Goal: Task Accomplishment & Management: Complete application form

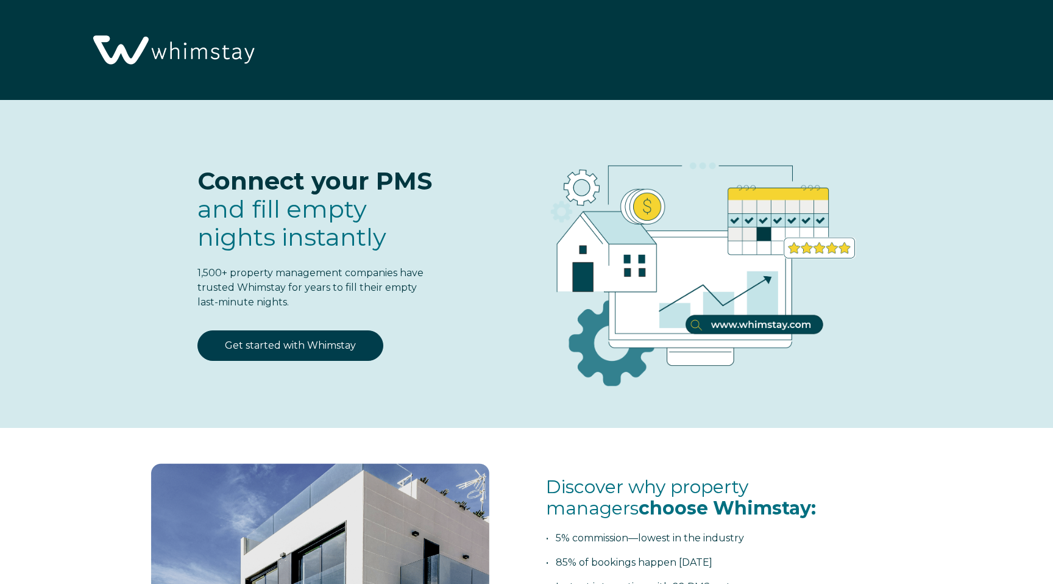
select select "US"
select select "Standard"
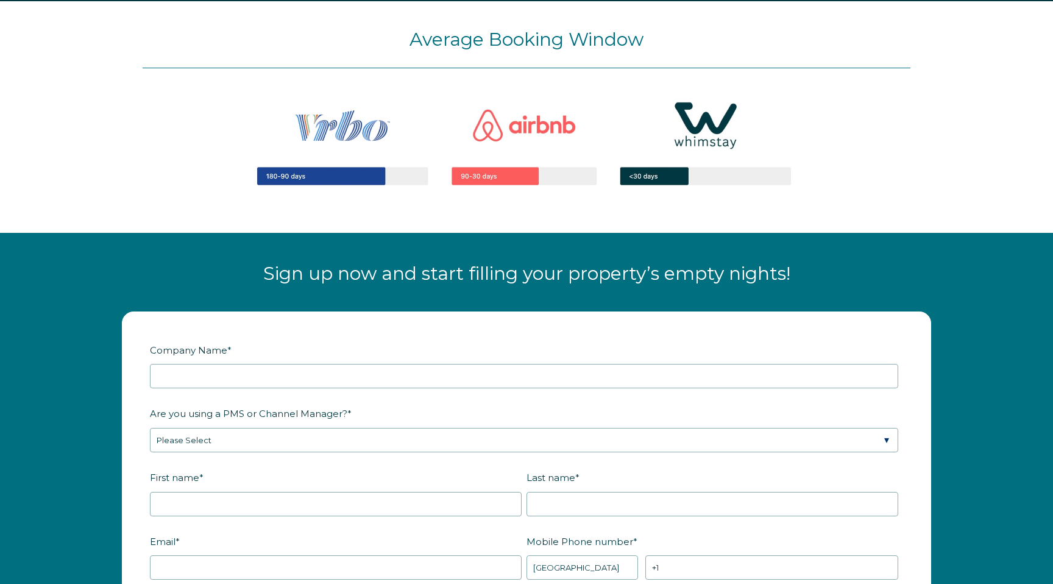
scroll to position [1322, 0]
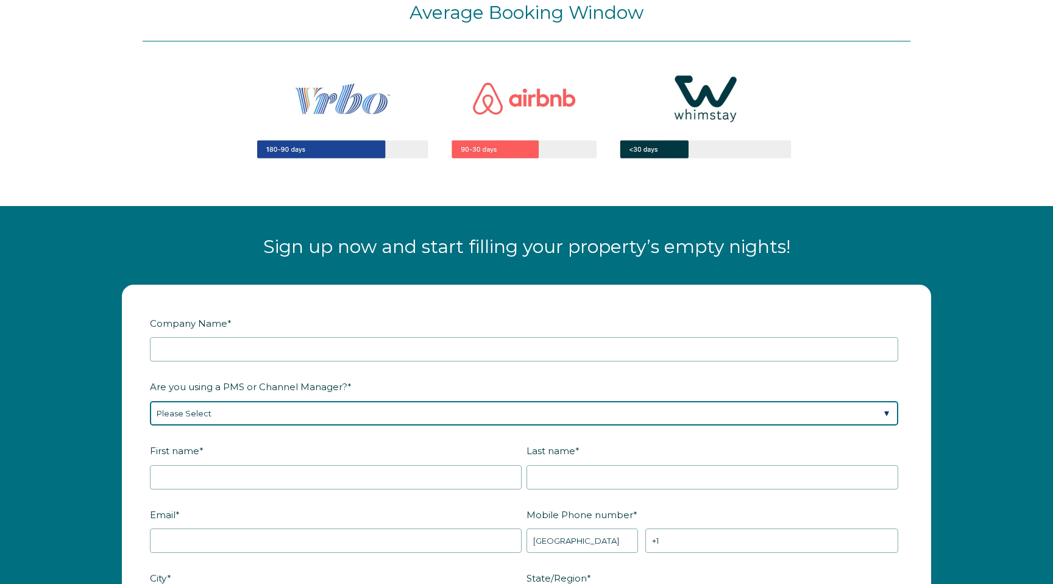
click at [340, 401] on select "Please Select Barefoot BookingPal Boost Brightside CiiRUS Escapia Guesty Hostaw…" at bounding box center [524, 413] width 749 height 24
select select "Not Listed"
click at [150, 401] on select "Please Select Barefoot BookingPal Boost Brightside CiiRUS Escapia Guesty Hostaw…" at bounding box center [524, 413] width 749 height 24
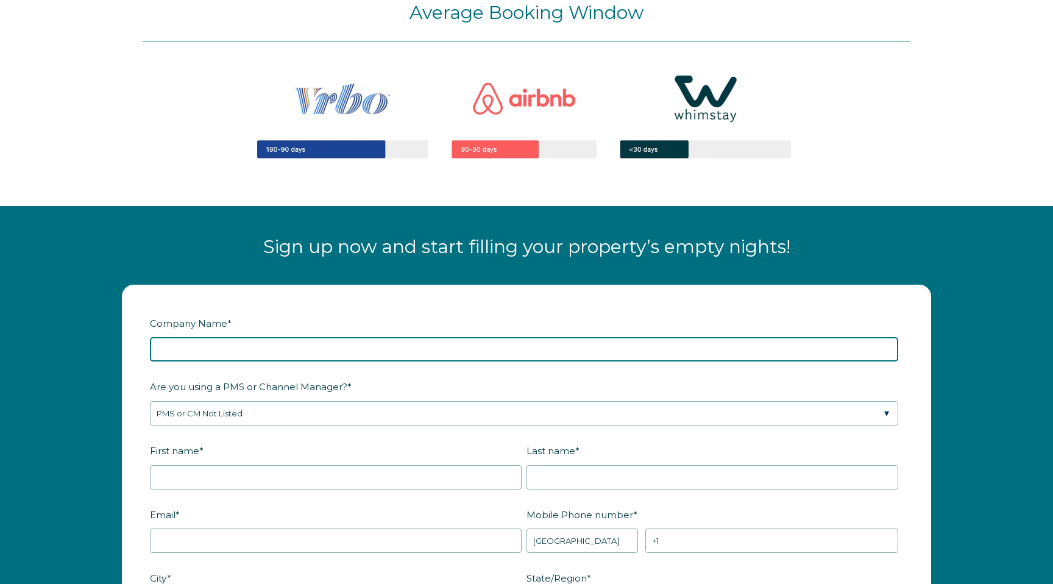
click at [316, 352] on input "Company Name *" at bounding box center [524, 349] width 749 height 24
type input "g"
type input "Great Escape Shop"
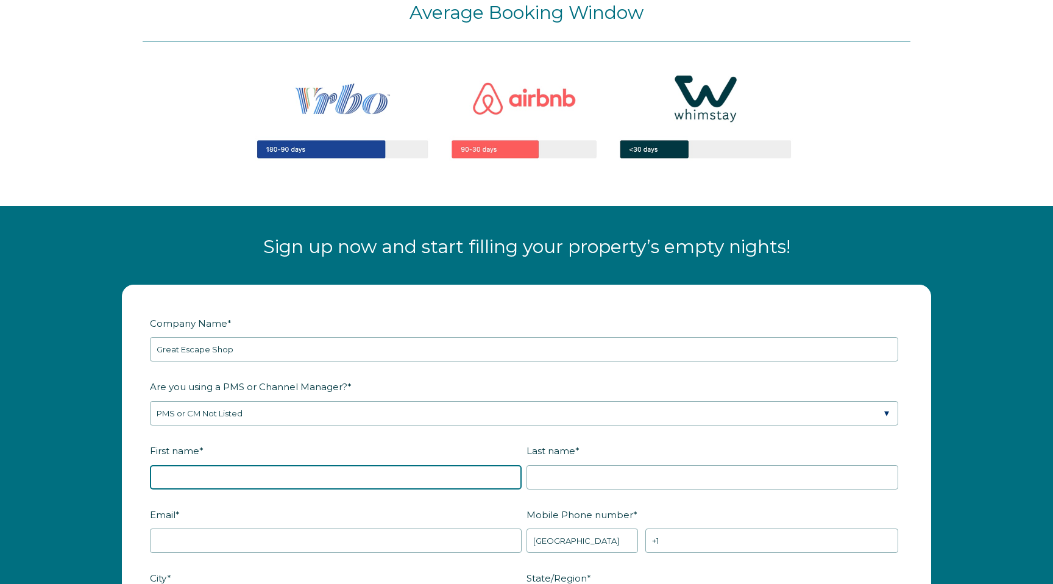
click at [205, 482] on input "First name *" at bounding box center [336, 477] width 372 height 24
type input "Danisa"
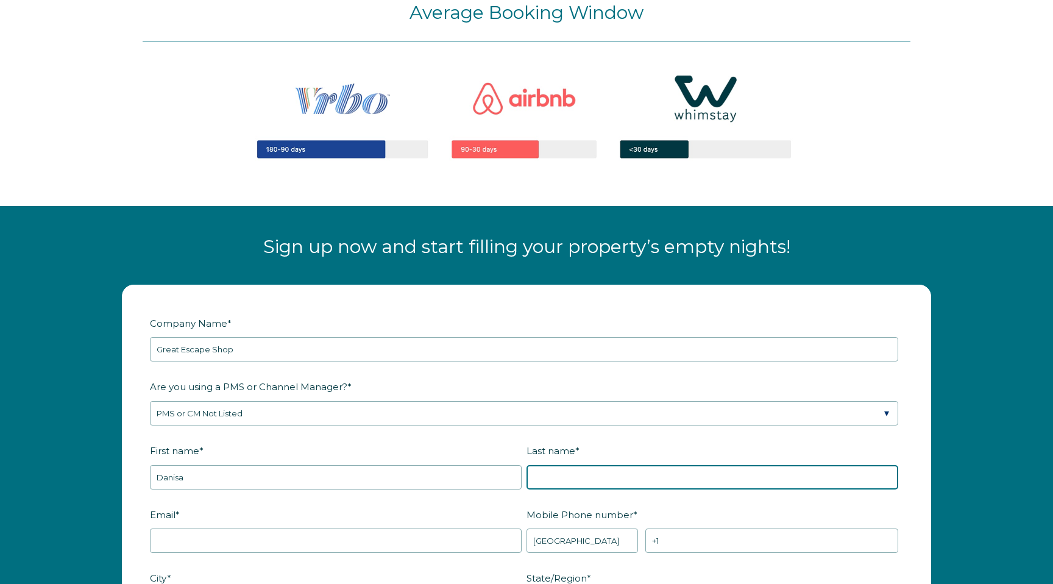
click at [551, 467] on input "Last name *" at bounding box center [713, 477] width 372 height 24
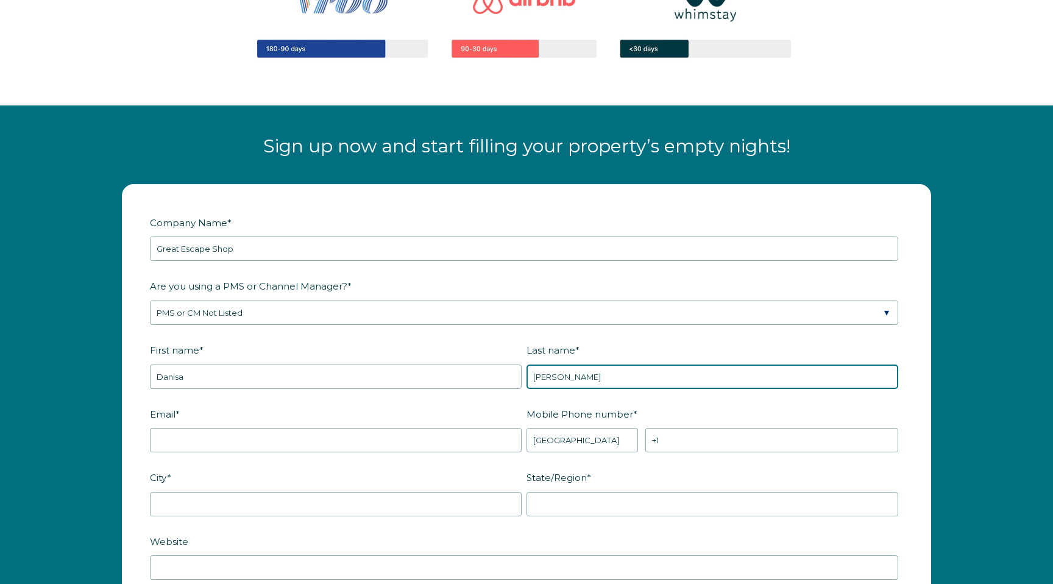
scroll to position [1429, 0]
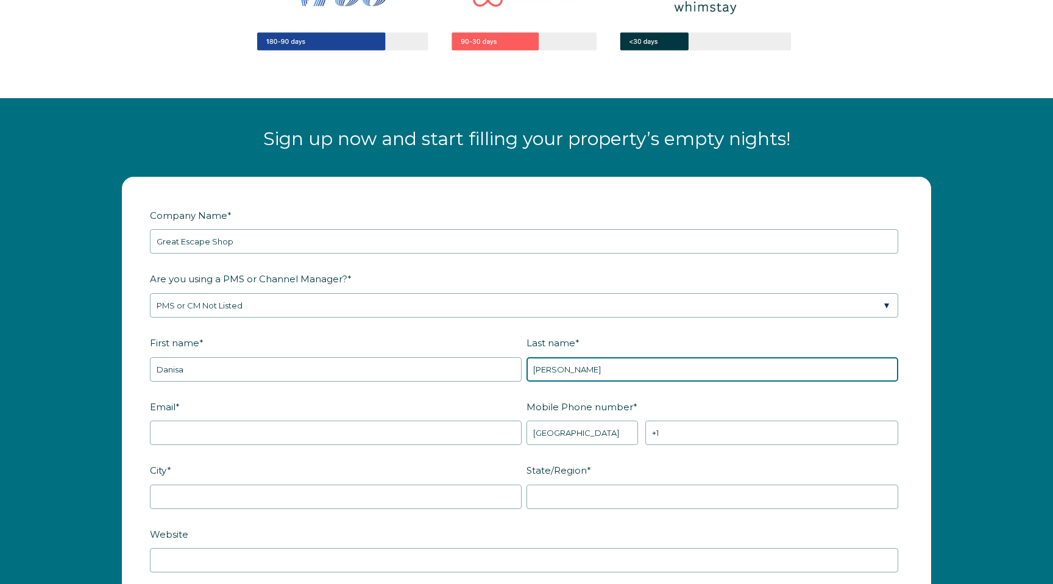
type input "[PERSON_NAME]"
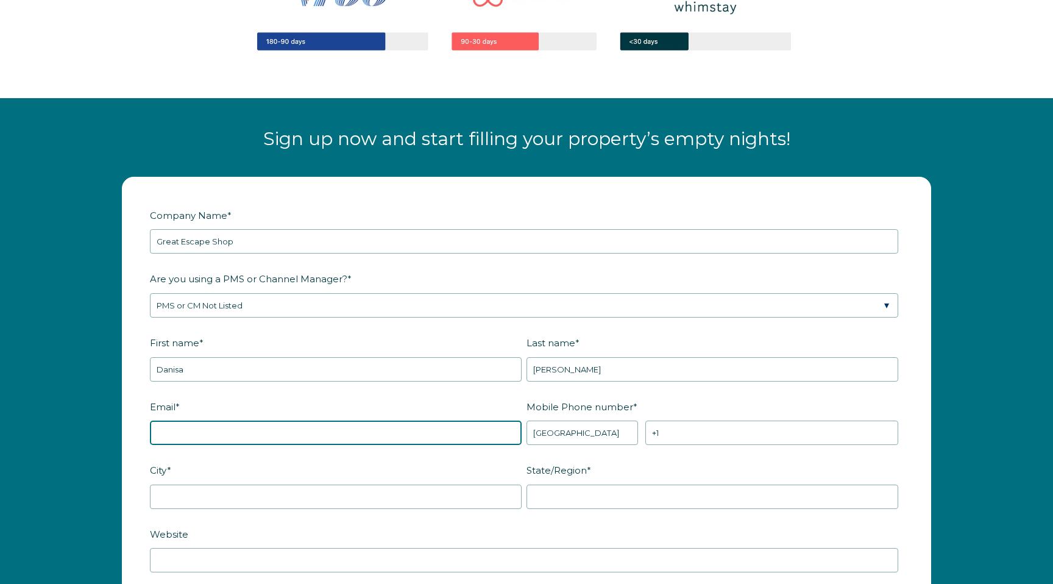
click at [292, 423] on input "Email *" at bounding box center [336, 433] width 372 height 24
type input "[PERSON_NAME][EMAIL_ADDRESS][DOMAIN_NAME]"
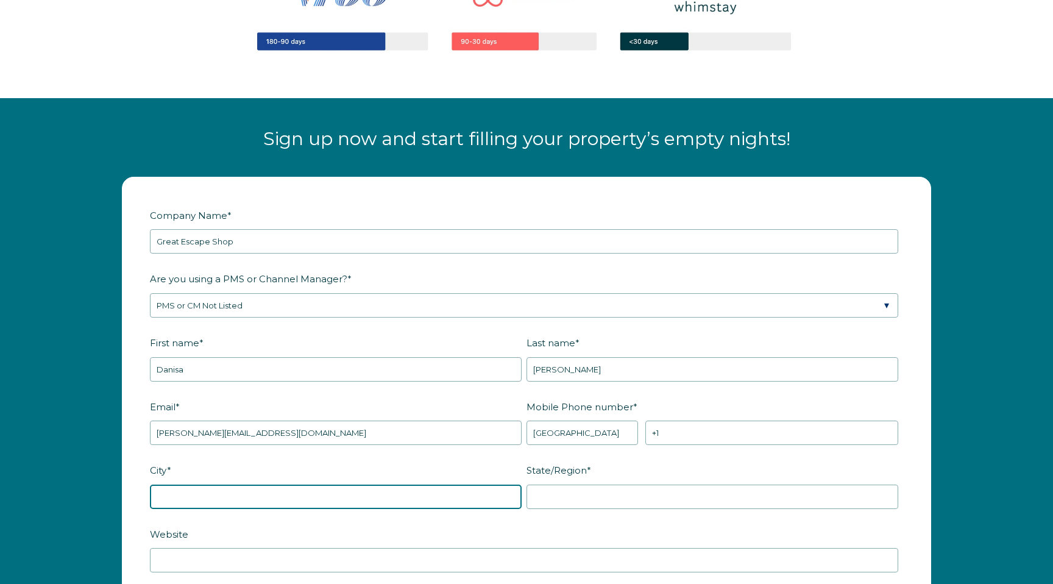
type input "[DEMOGRAPHIC_DATA]"
type input "[US_STATE]"
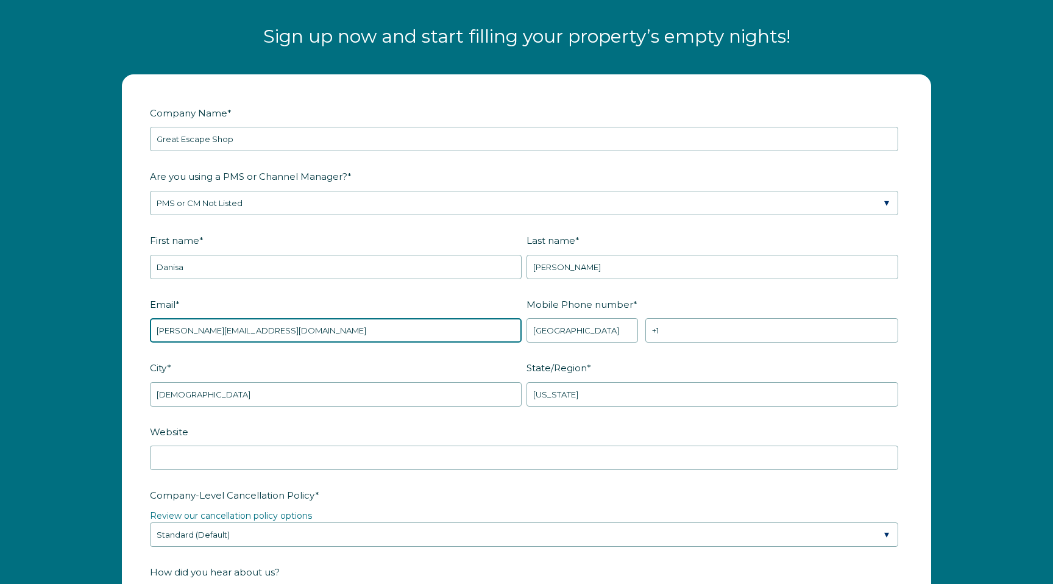
scroll to position [1552, 0]
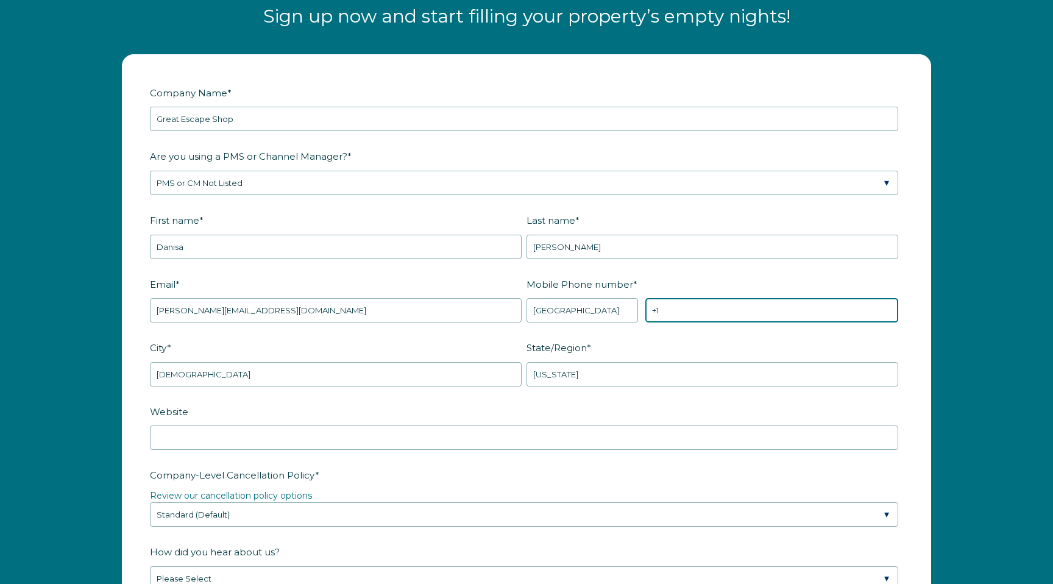
click at [717, 312] on input "+1" at bounding box center [772, 310] width 253 height 24
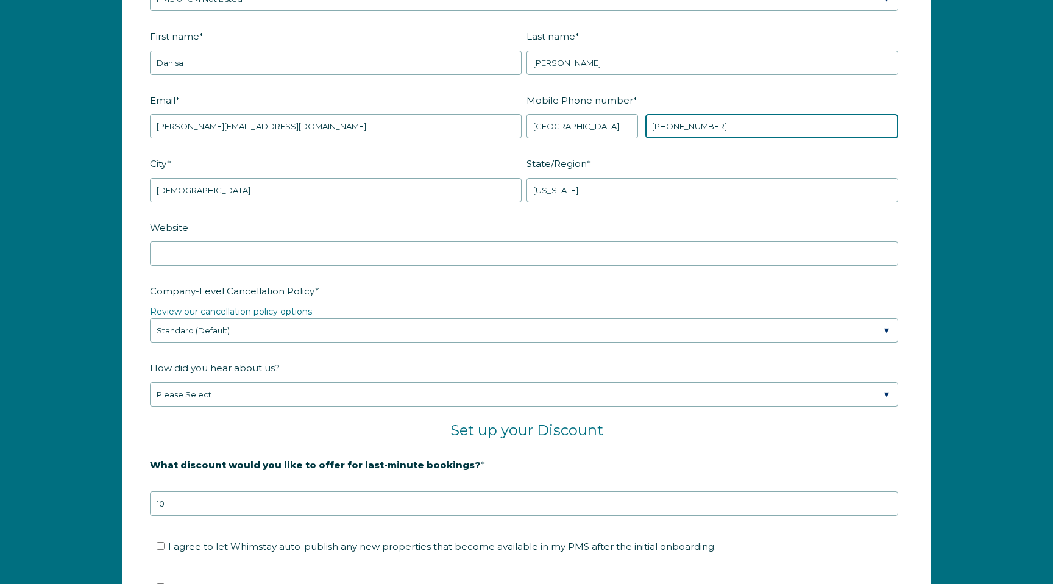
scroll to position [1748, 0]
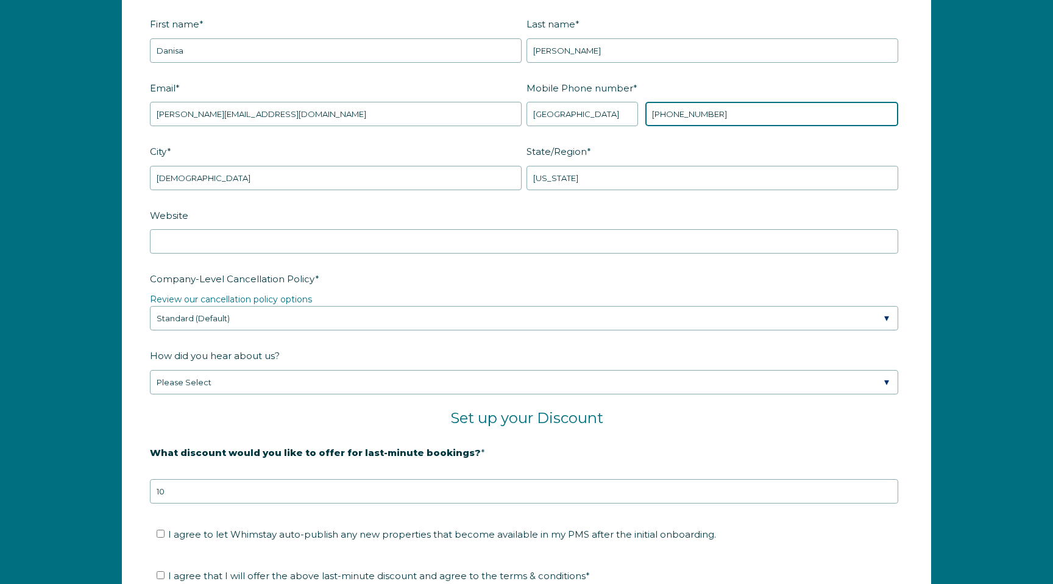
type input "[PHONE_NUMBER]"
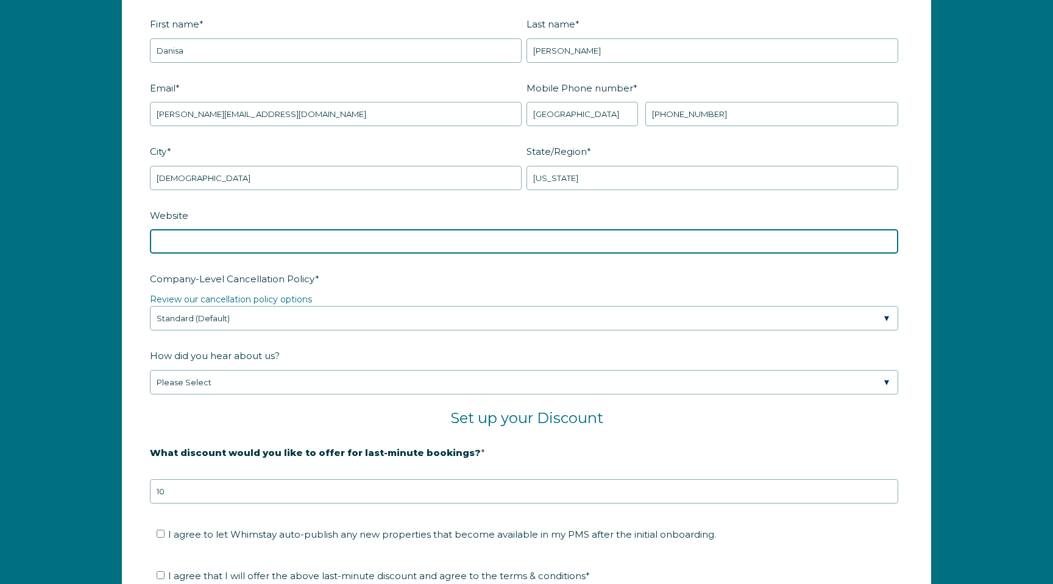
click at [411, 248] on input "Website" at bounding box center [524, 241] width 749 height 24
type input "[DOMAIN_NAME]"
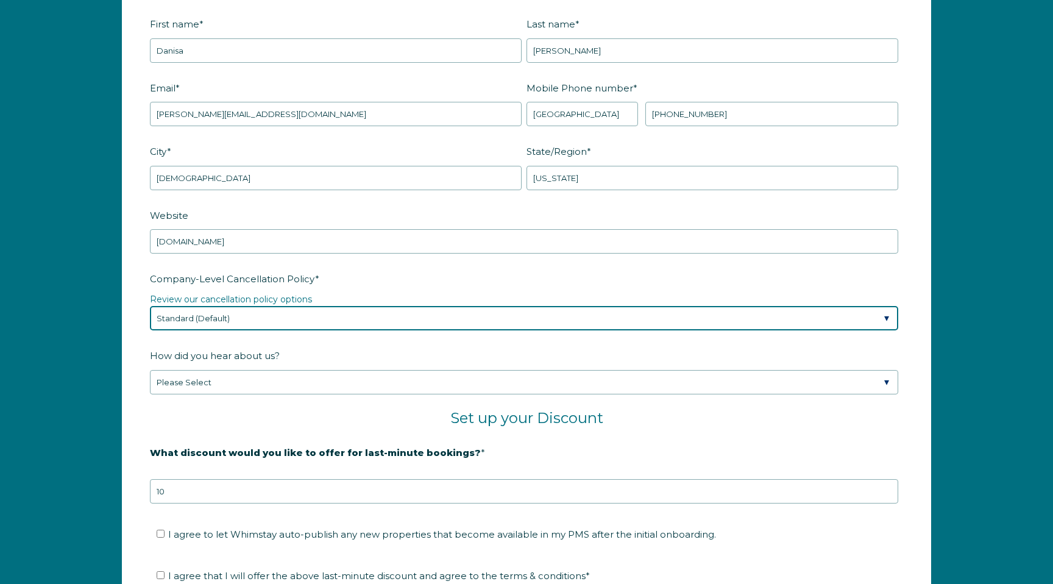
click at [386, 311] on select "Please Select Partial Standard (Default) Moderate Strict" at bounding box center [524, 318] width 749 height 24
click at [150, 306] on select "Please Select Partial Standard (Default) Moderate Strict" at bounding box center [524, 318] width 749 height 24
click at [381, 323] on select "Please Select Partial Standard (Default) Moderate Strict" at bounding box center [524, 318] width 749 height 24
select select "Moderate"
click at [150, 306] on select "Please Select Partial Standard (Default) Moderate Strict" at bounding box center [524, 318] width 749 height 24
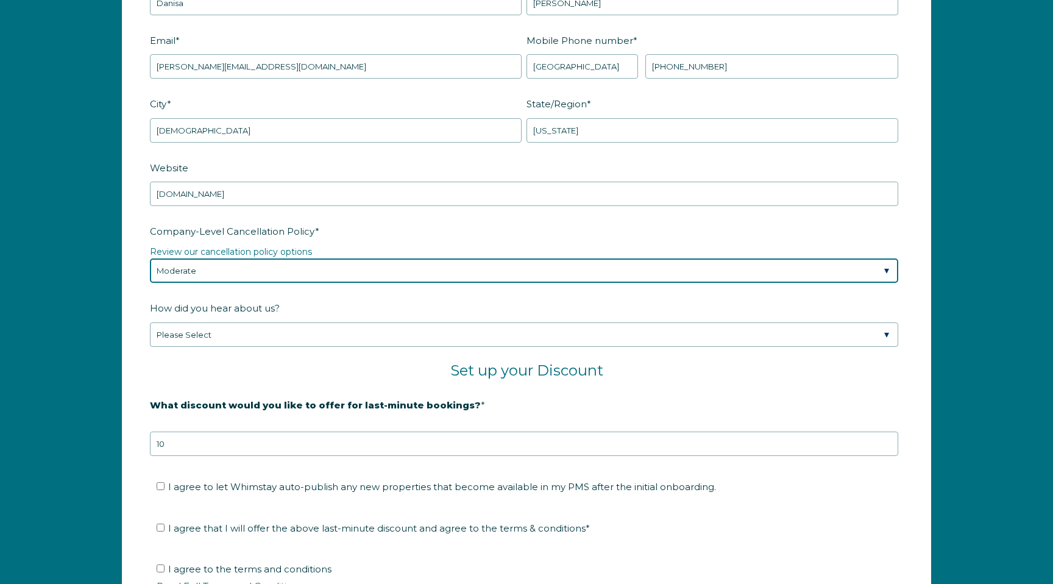
scroll to position [1806, 0]
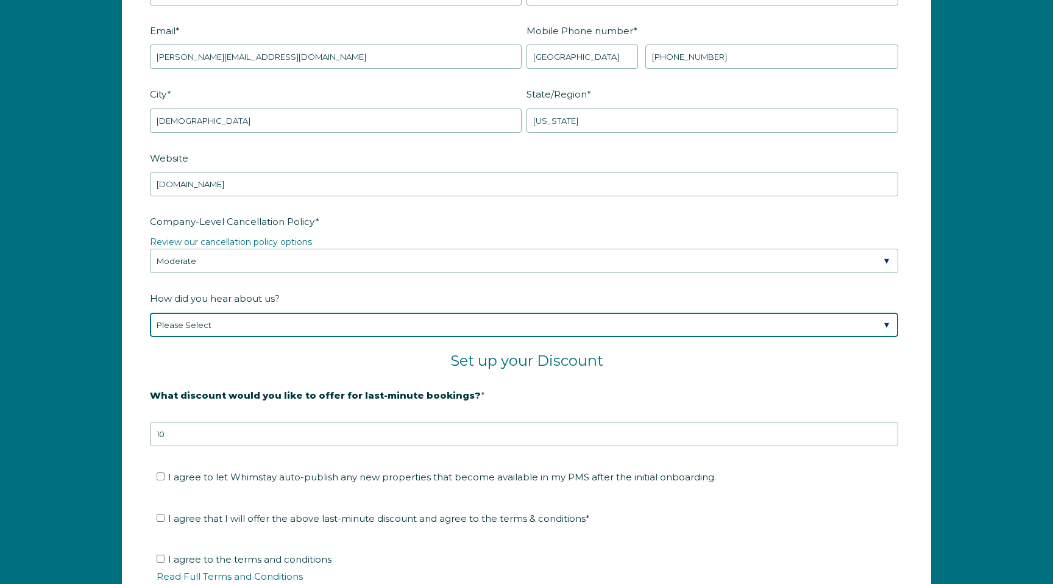
click at [324, 331] on select "Please Select Found Whimstay through a Google search Spoke to a Whimstay salesp…" at bounding box center [524, 325] width 749 height 24
select select "Social Media"
click at [150, 313] on select "Please Select Found Whimstay through a Google search Spoke to a Whimstay salesp…" at bounding box center [524, 325] width 749 height 24
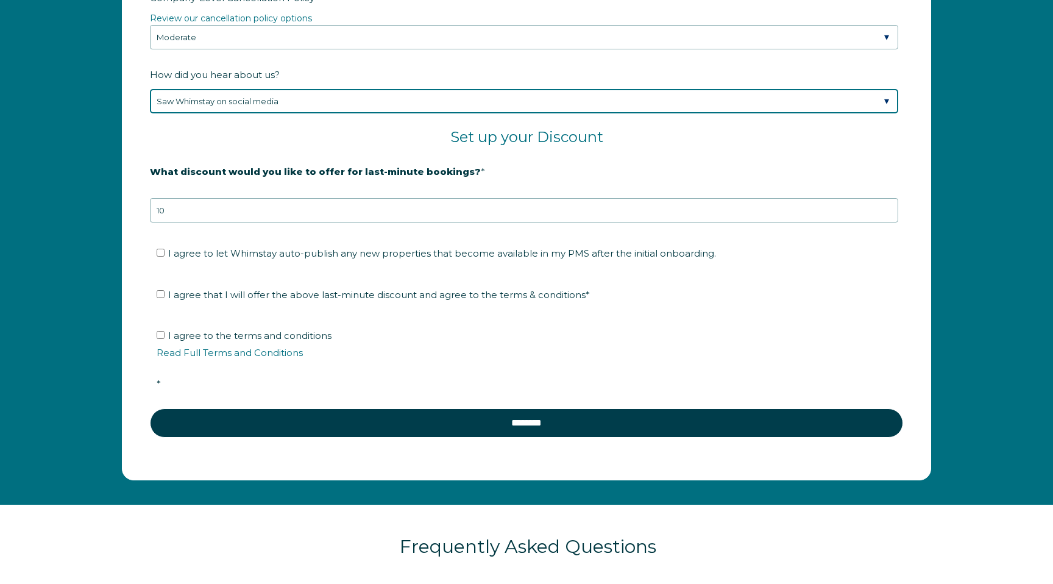
scroll to position [2035, 0]
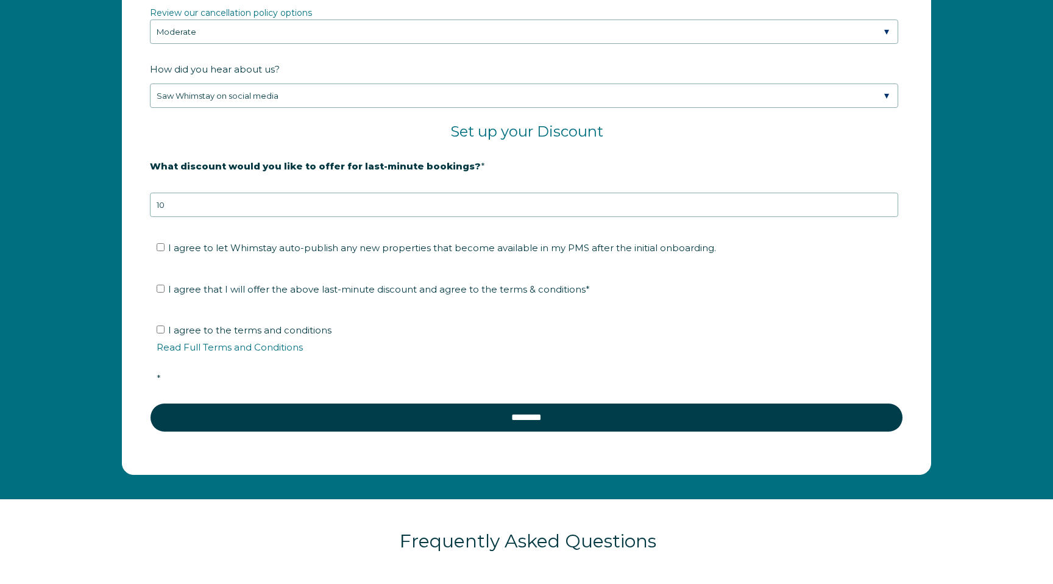
click at [155, 245] on ul "I agree to let Whimstay auto-publish any new properties that become available i…" at bounding box center [524, 248] width 749 height 20
click at [165, 246] on input "I agree to let Whimstay auto-publish any new properties that become available i…" at bounding box center [161, 247] width 8 height 8
checkbox input "true"
click at [158, 291] on input "I agree that I will offer the above last-minute discount and agree to the terms…" at bounding box center [161, 289] width 8 height 8
checkbox input "true"
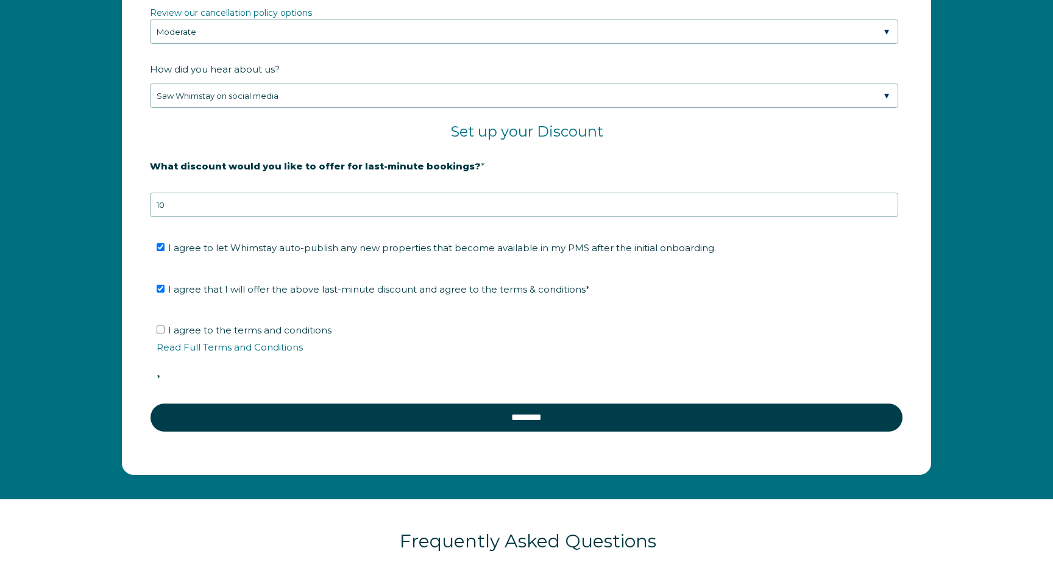
click at [156, 327] on ul "I agree to the terms and conditions Read Full Terms and Conditions *" at bounding box center [524, 355] width 749 height 68
click at [159, 330] on input "I agree to the terms and conditions Read Full Terms and Conditions *" at bounding box center [161, 330] width 8 height 8
checkbox input "true"
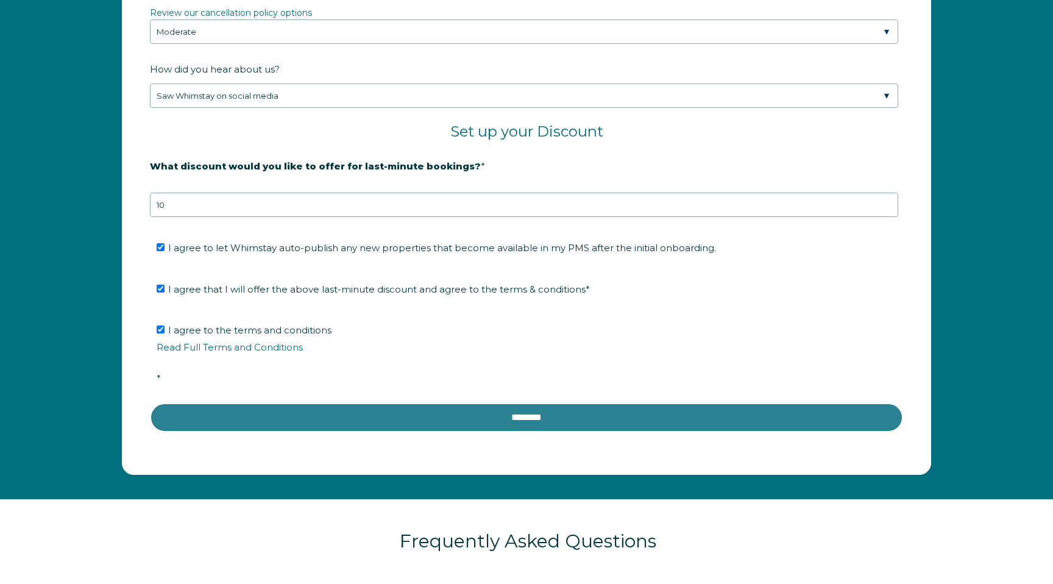
click at [196, 405] on input "********" at bounding box center [526, 417] width 753 height 29
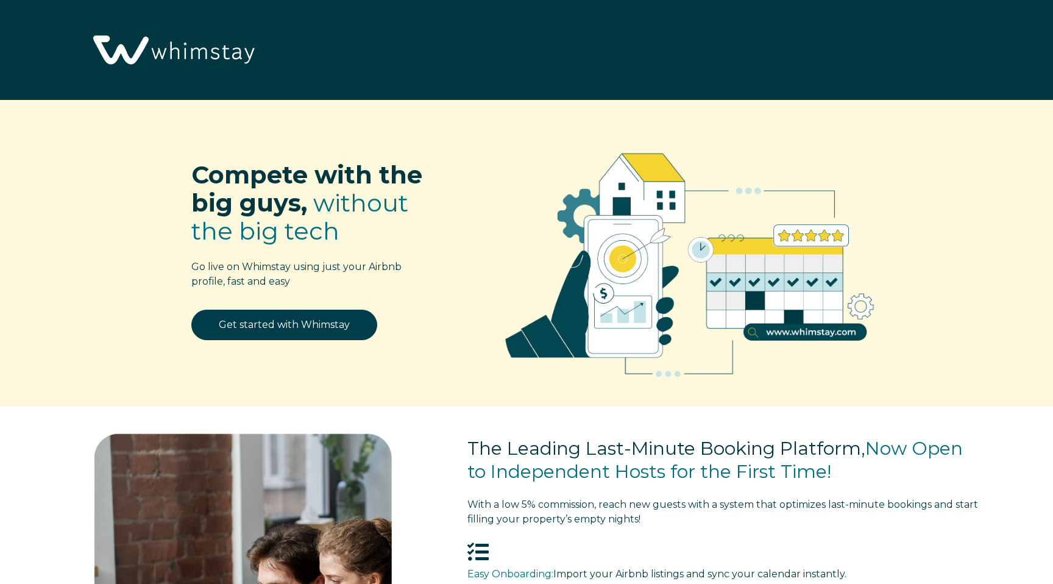
scroll to position [1626, 0]
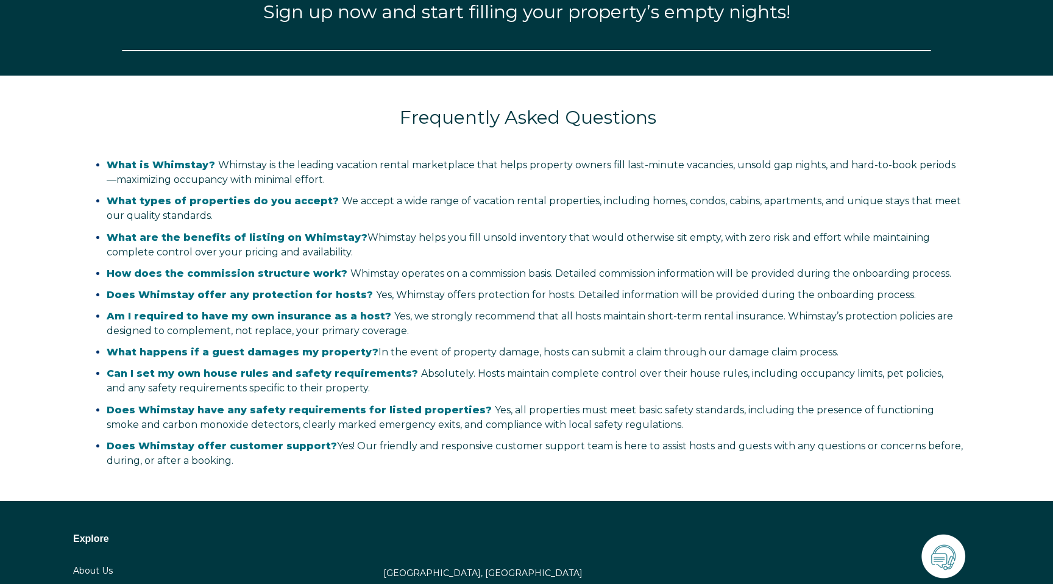
select select "US"
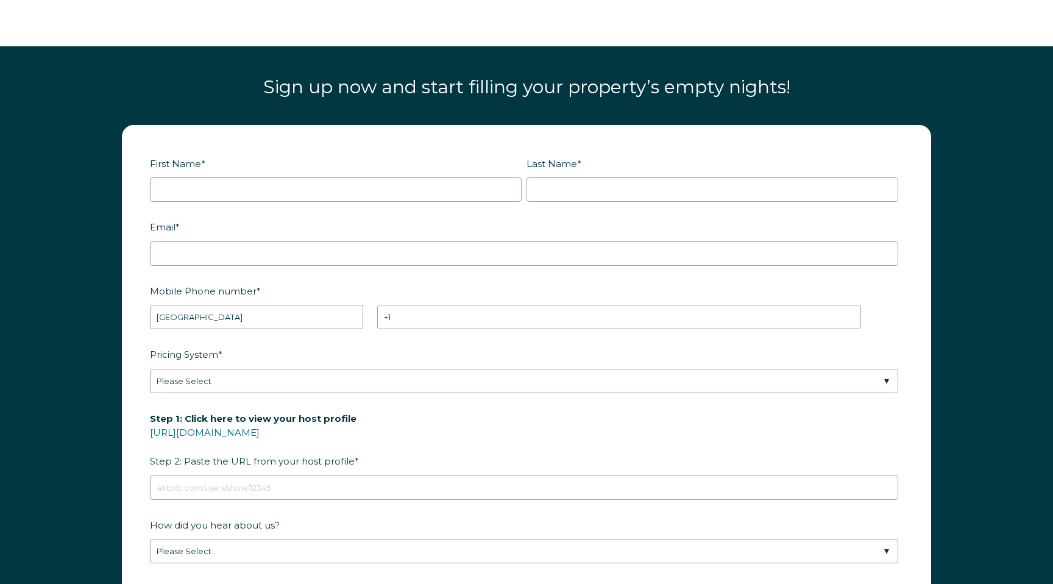
scroll to position [1550, 0]
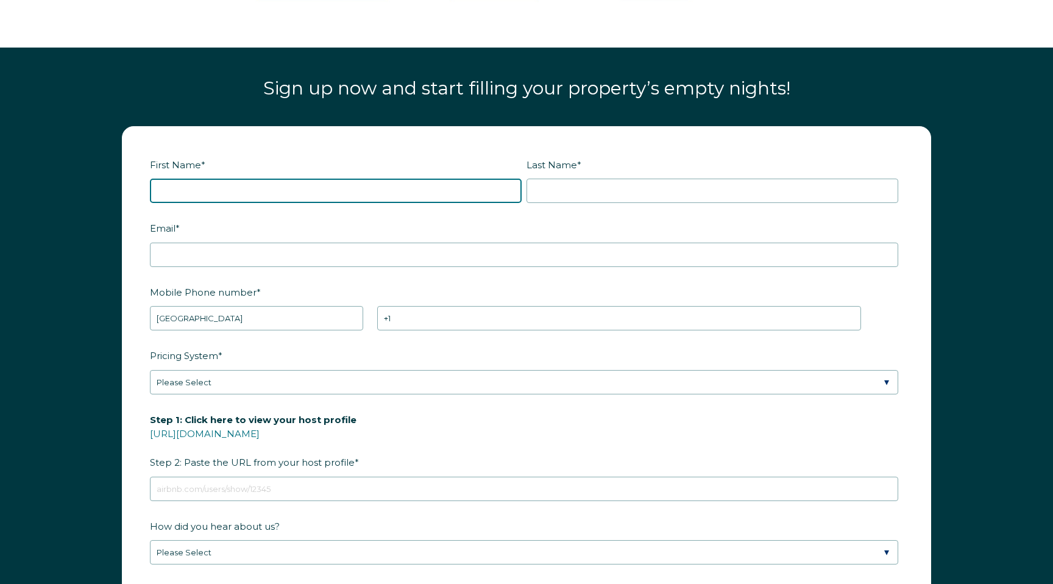
click at [364, 193] on input "First Name *" at bounding box center [336, 191] width 372 height 24
type input "Danisa"
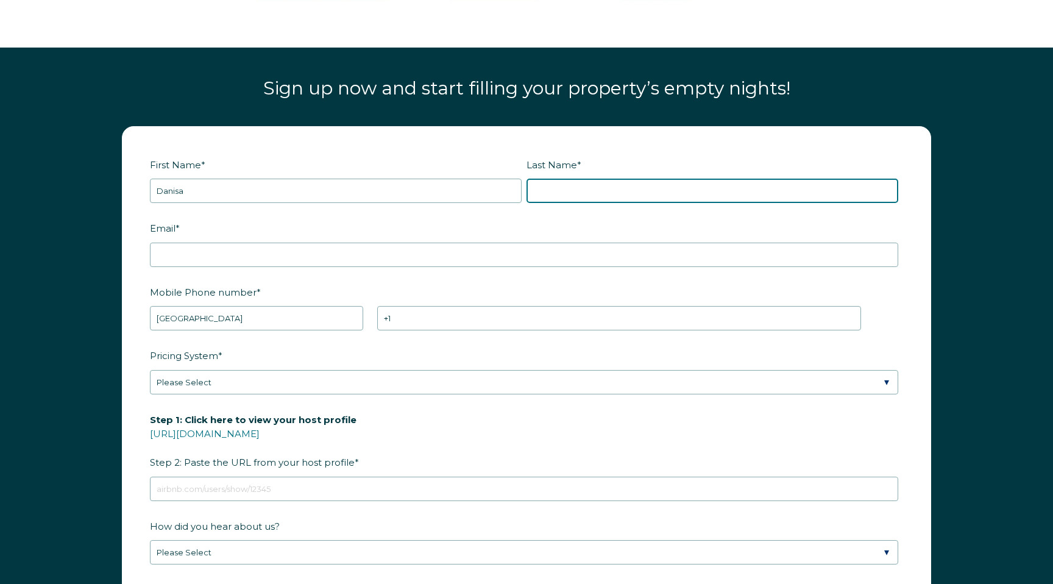
type input "[PERSON_NAME]"
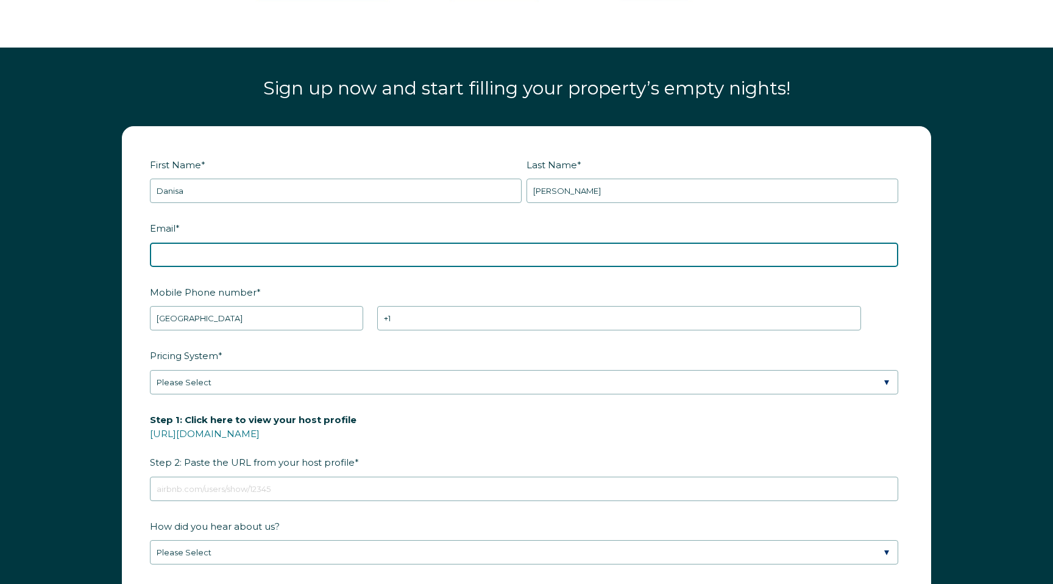
type input "[PERSON_NAME][EMAIL_ADDRESS][DOMAIN_NAME]"
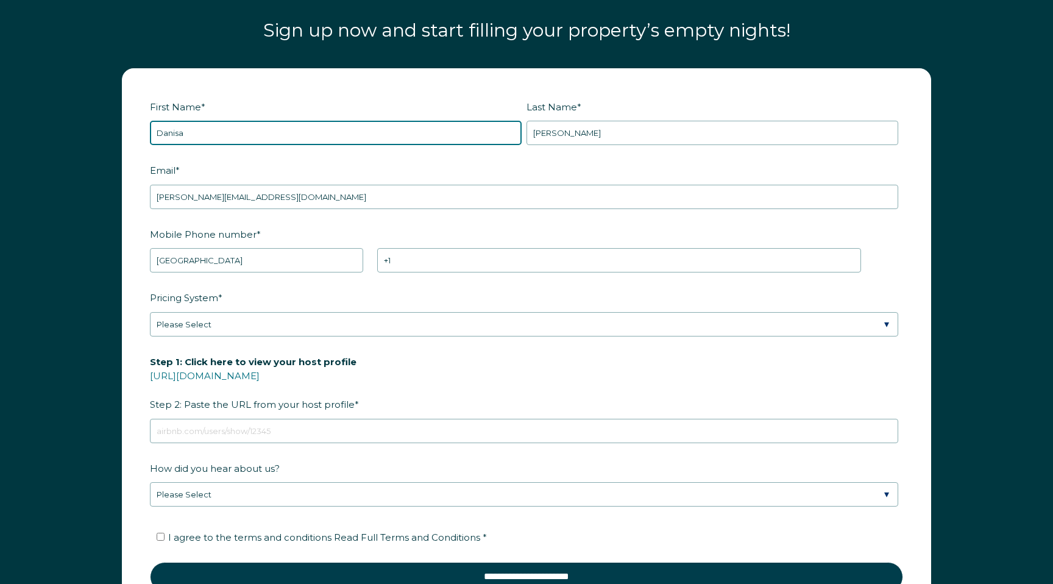
scroll to position [1611, 0]
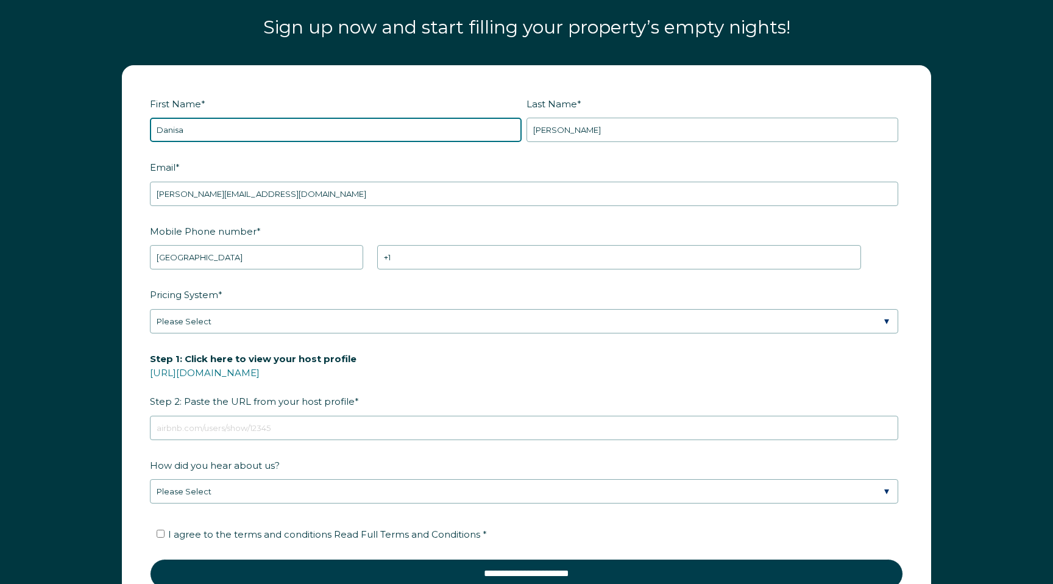
type input "Danisa"
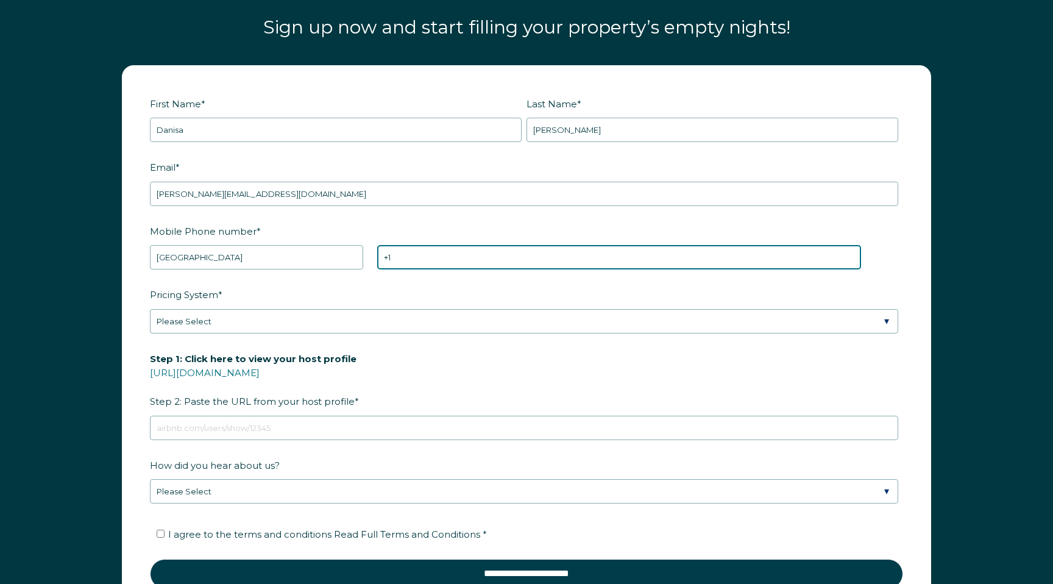
click at [453, 252] on input "+1" at bounding box center [618, 257] width 483 height 24
type input "[PHONE_NUMBER]"
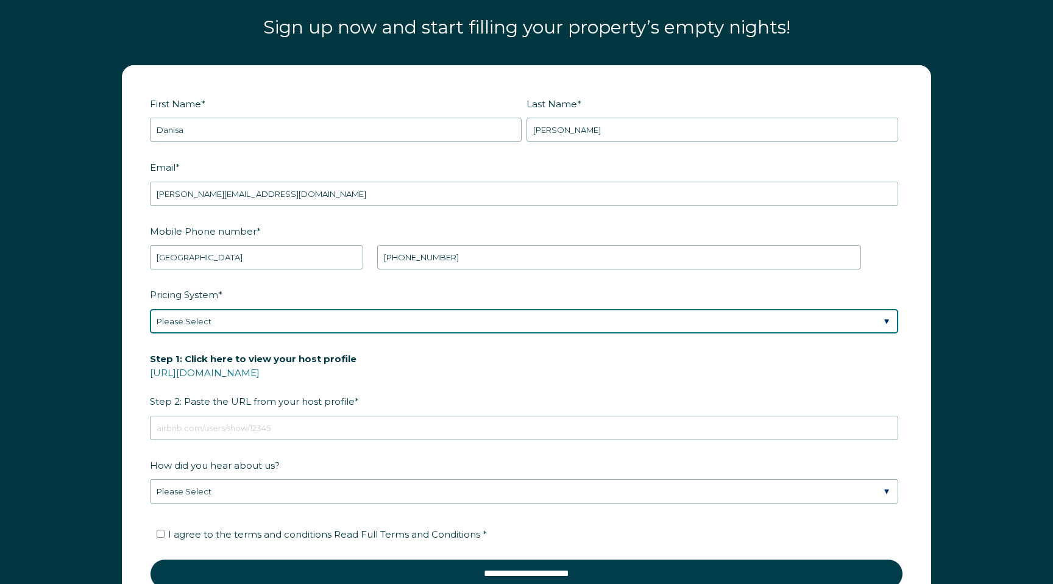
click at [353, 316] on select "Please Select Manual Airbnb Smart Pricing PriceLabs Wheelhouse Beyond Pricing 3…" at bounding box center [524, 321] width 749 height 24
select select "PriceLabs"
click at [150, 309] on select "Please Select Manual Airbnb Smart Pricing PriceLabs Wheelhouse Beyond Pricing 3…" at bounding box center [524, 321] width 749 height 24
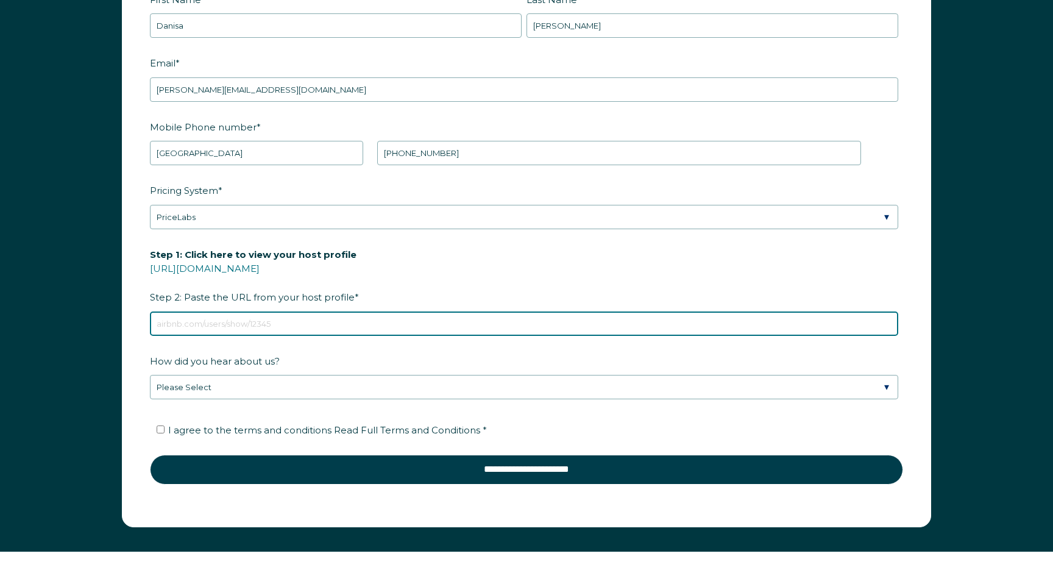
click at [335, 317] on input "Step 1: Click here to view your host profile [URL][DOMAIN_NAME] Step 2: Paste t…" at bounding box center [524, 324] width 749 height 24
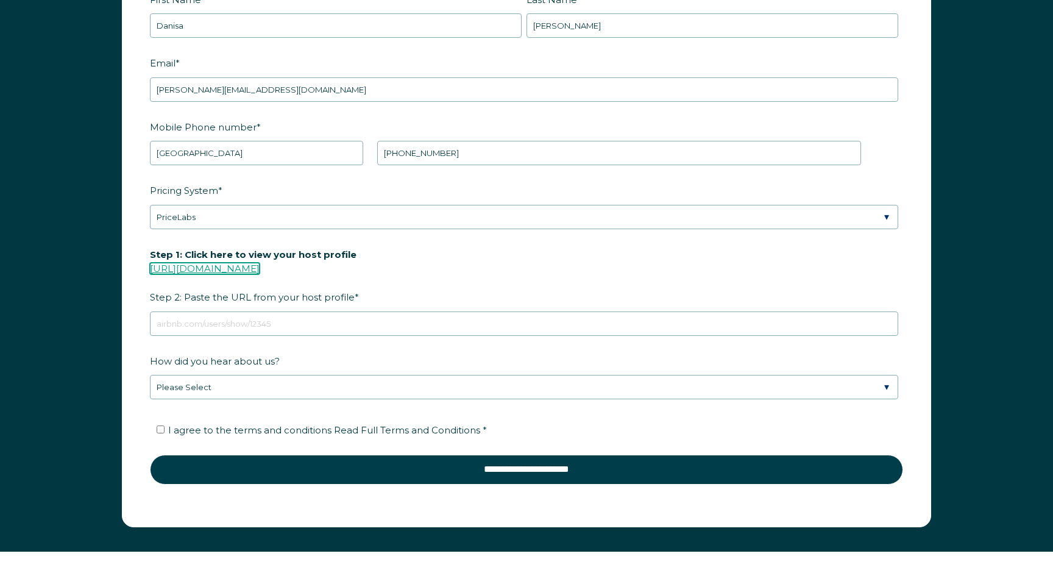
click at [214, 269] on link "[URL][DOMAIN_NAME]" at bounding box center [205, 269] width 110 height 12
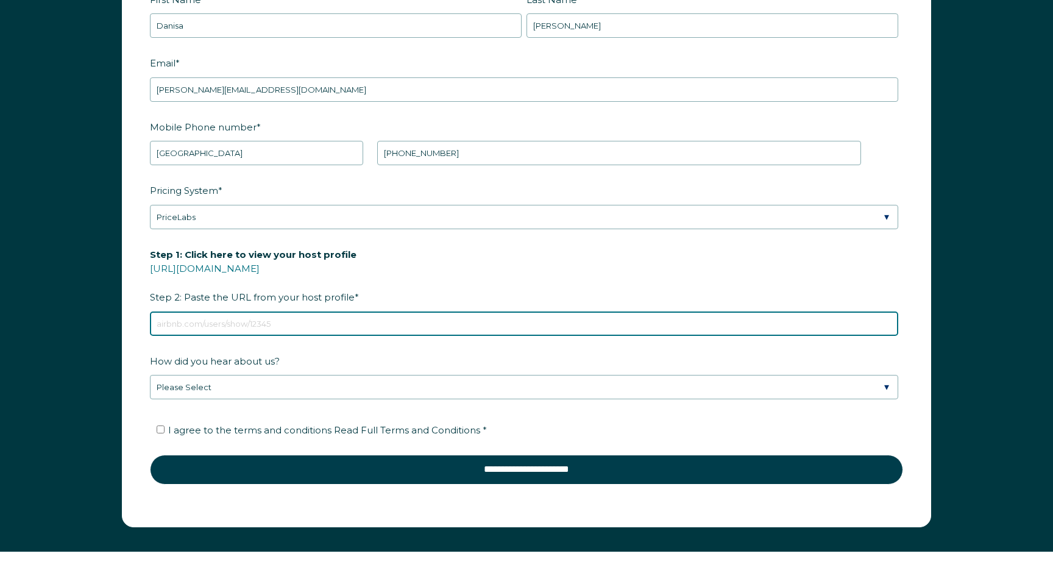
click at [321, 319] on input "Step 1: Click here to view your host profile [URL][DOMAIN_NAME] Step 2: Paste t…" at bounding box center [524, 324] width 749 height 24
paste input "[URL][DOMAIN_NAME]"
type input "[URL][DOMAIN_NAME]"
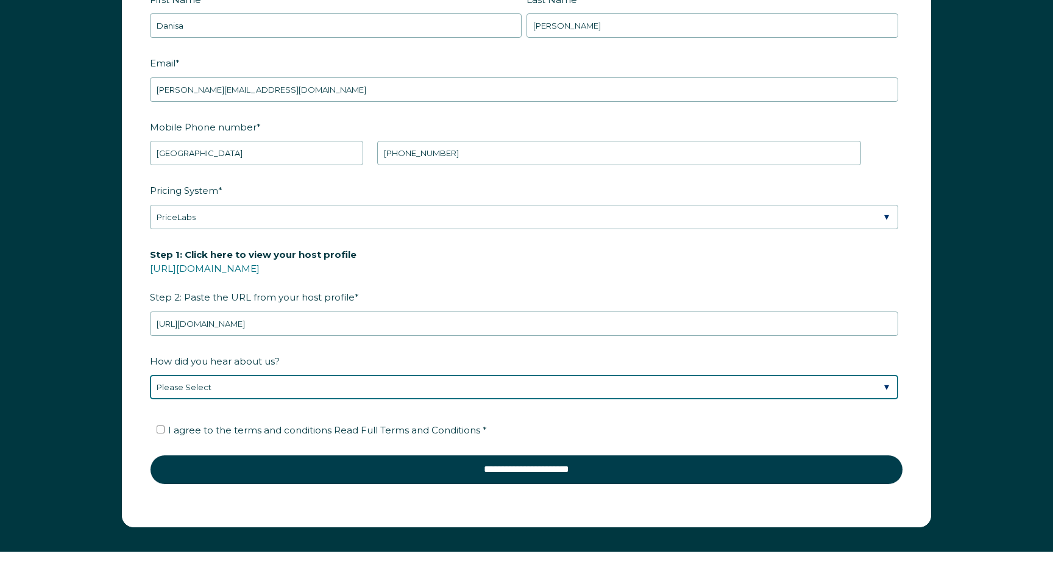
click at [296, 383] on select "Please Select Discovered Whimstay at an event or conference Found Whimstay thro…" at bounding box center [524, 387] width 749 height 24
select select "Social Media"
click at [150, 375] on select "Please Select Discovered Whimstay at an event or conference Found Whimstay thro…" at bounding box center [524, 387] width 749 height 24
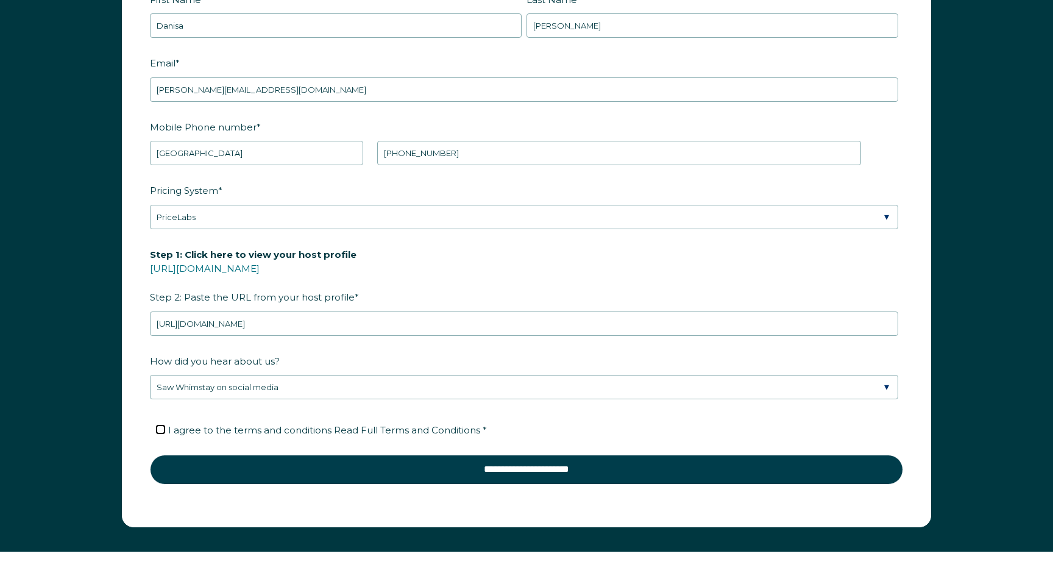
click at [160, 428] on input "I agree to the terms and conditions Read Full Terms and Conditions *" at bounding box center [161, 429] width 8 height 8
checkbox input "true"
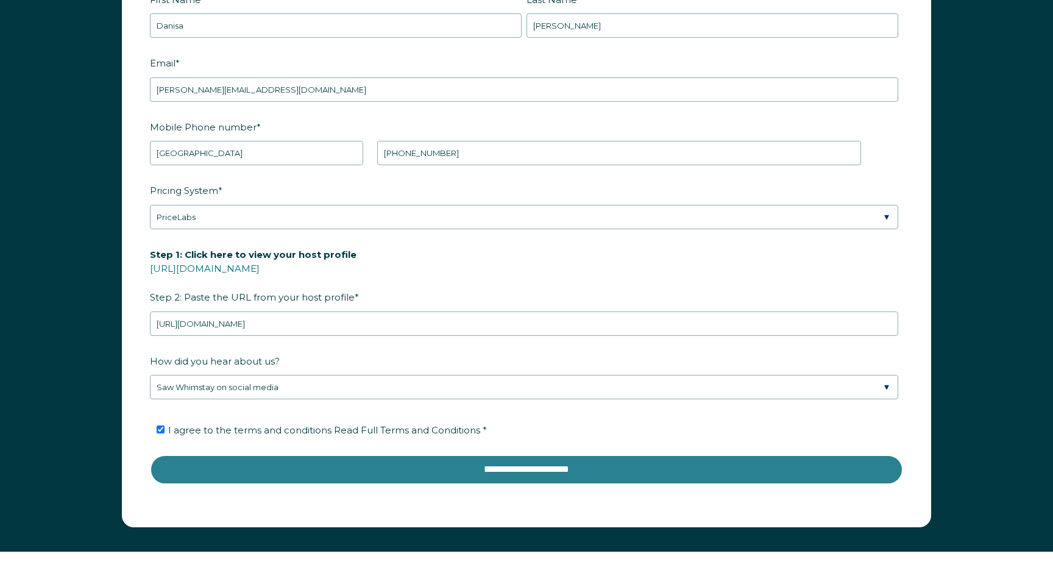
click at [261, 472] on input "**********" at bounding box center [526, 469] width 753 height 29
